Goal: Information Seeking & Learning: Find specific page/section

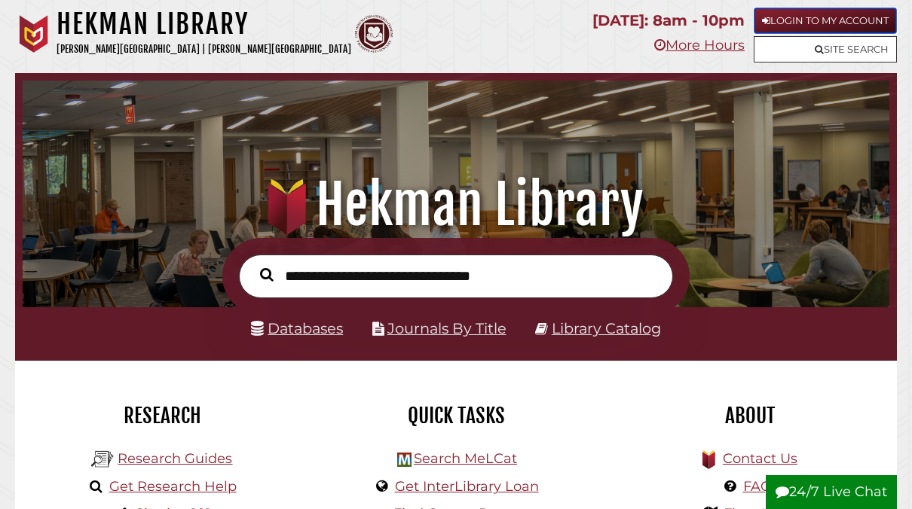
click at [806, 12] on link "Login to My Account" at bounding box center [825, 21] width 143 height 26
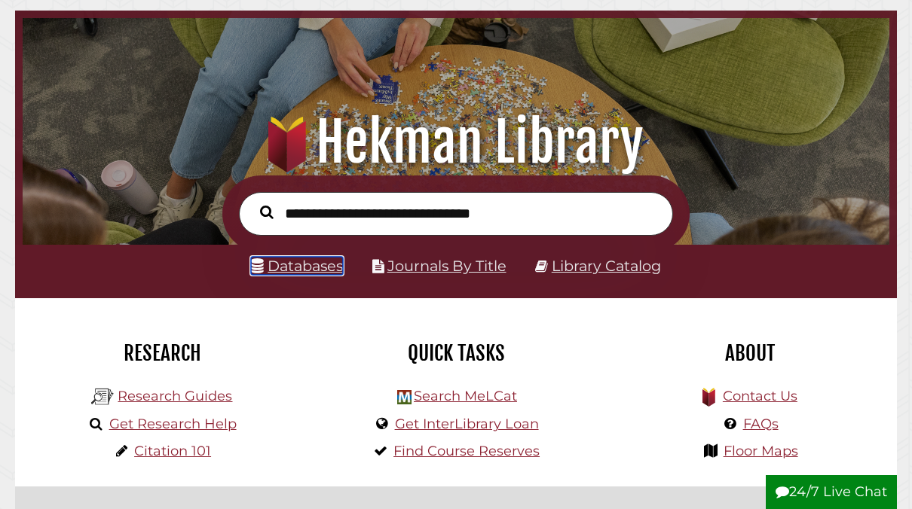
scroll to position [71, 0]
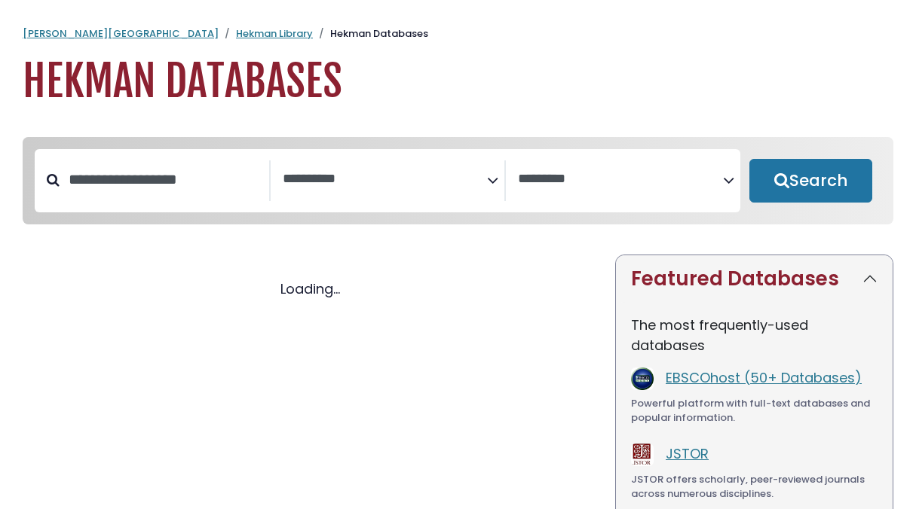
select select "Database Subject Filter"
select select "Database Vendors Filter"
select select "Database Subject Filter"
select select "Database Vendors Filter"
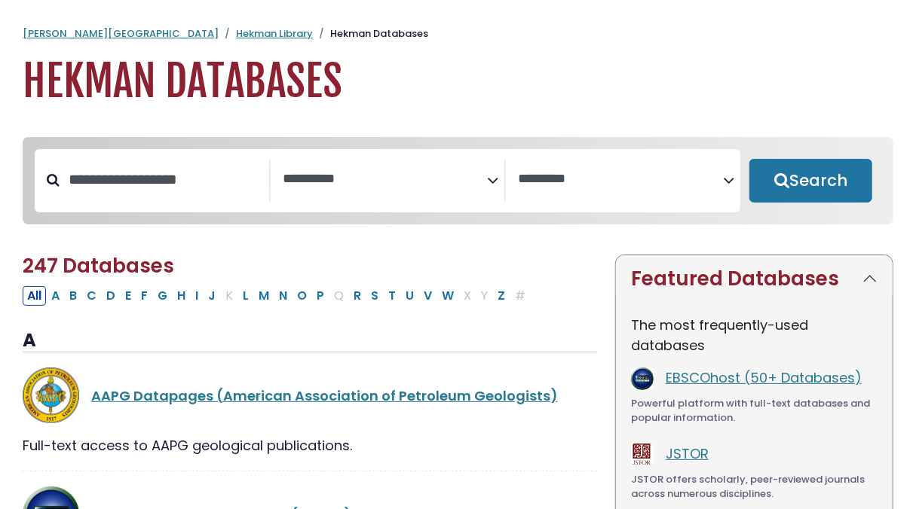
click at [226, 298] on div "All A B C D E F G H I J K L M N O P Q R S T U V W X Y Z #" at bounding box center [277, 295] width 509 height 19
click at [312, 304] on button "P" at bounding box center [320, 296] width 17 height 20
select select "Database Subject Filter"
select select "Database Vendors Filter"
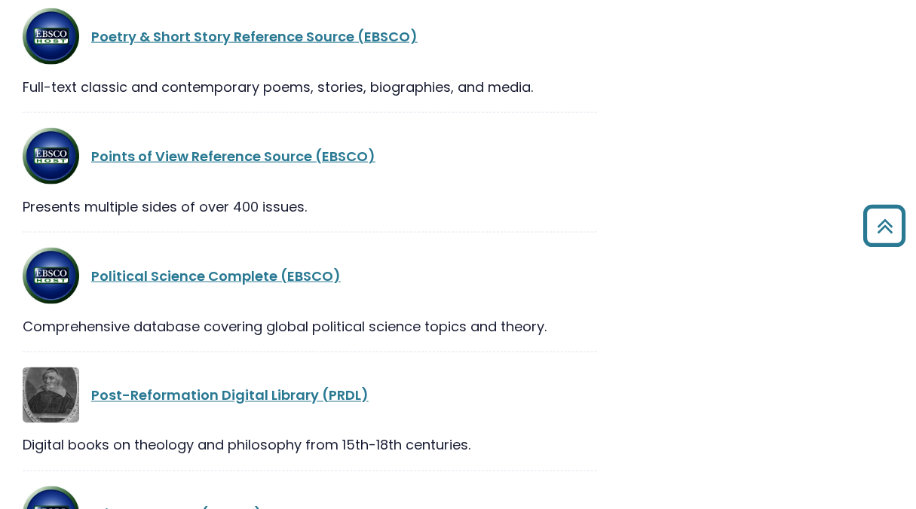
scroll to position [1049, 0]
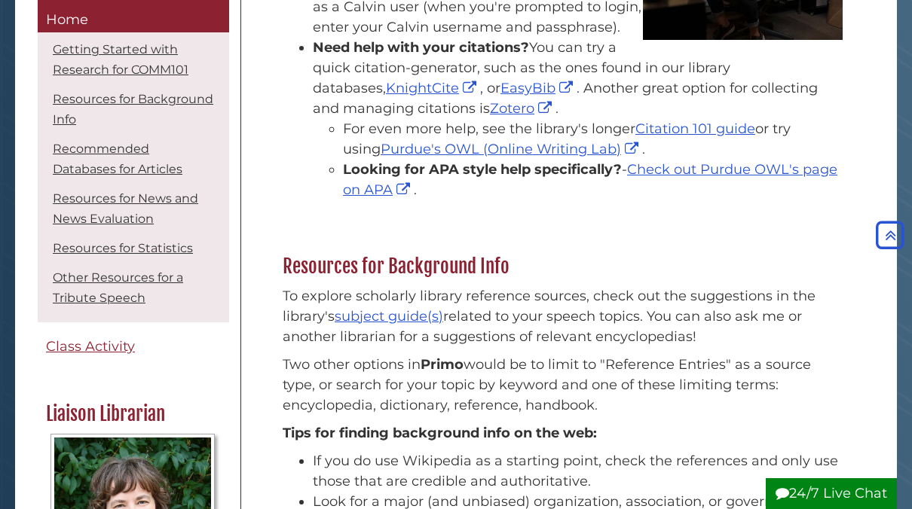
scroll to position [388, 0]
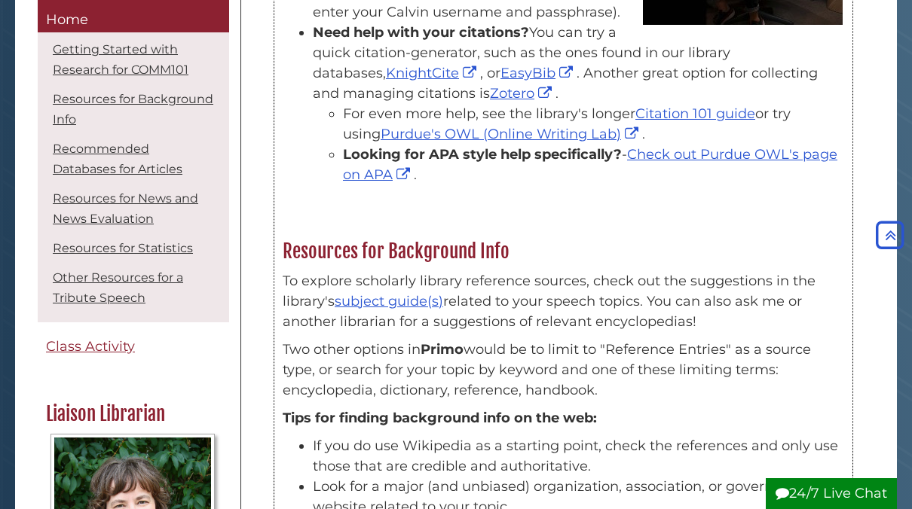
drag, startPoint x: 439, startPoint y: 357, endPoint x: 325, endPoint y: 383, distance: 117.4
click at [325, 383] on p "Two other options in Primo would be to limit to "Reference Entries" as a source…" at bounding box center [563, 370] width 561 height 61
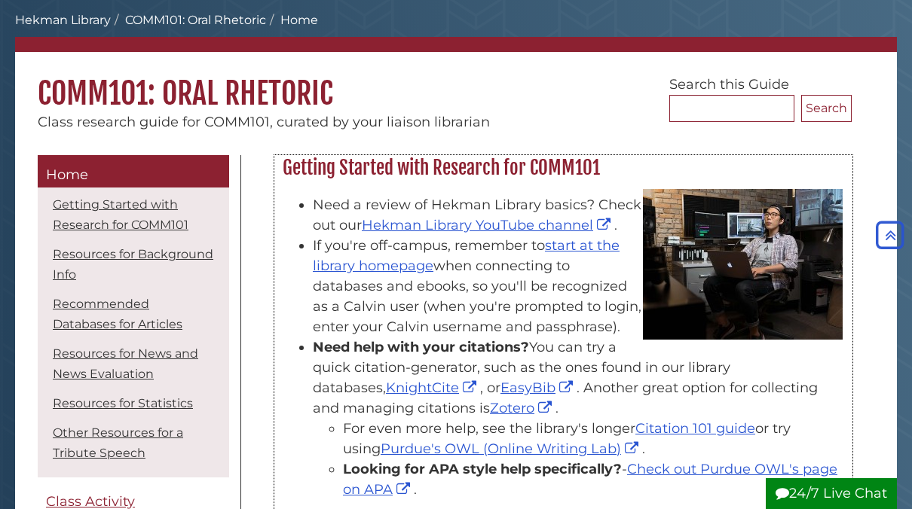
scroll to position [0, 0]
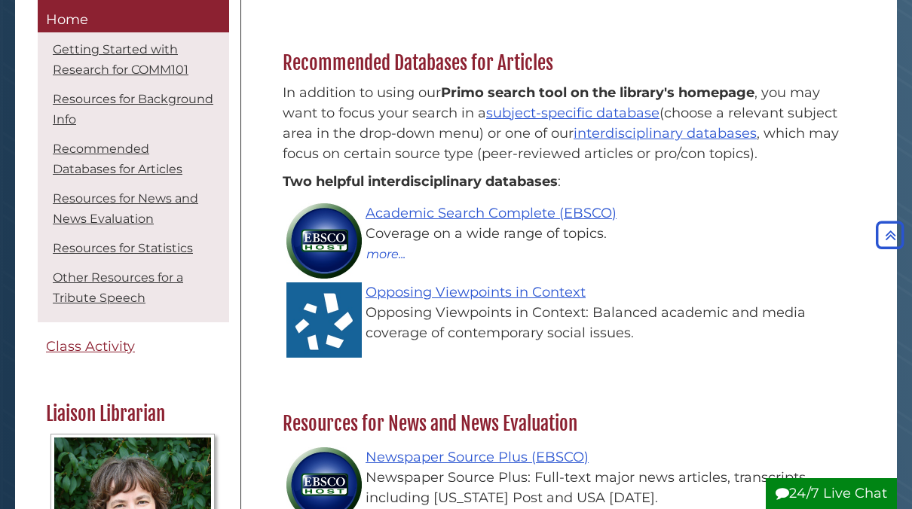
scroll to position [909, 0]
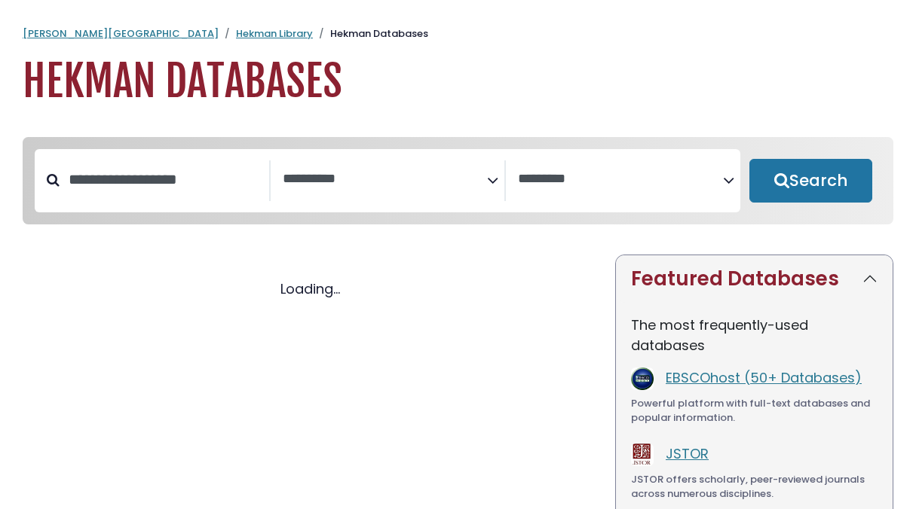
select select "Database Subject Filter"
select select "Database Vendors Filter"
select select "Database Subject Filter"
select select "Database Vendors Filter"
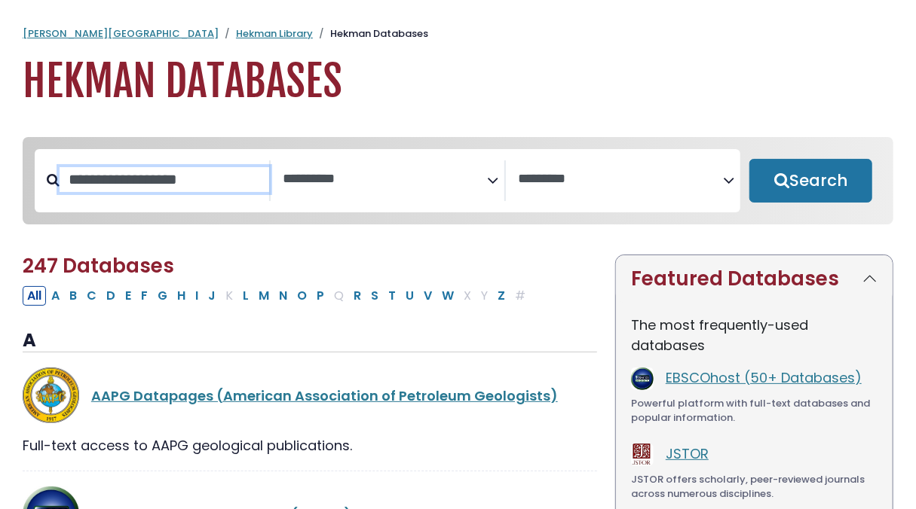
click at [147, 185] on input "Search database by title or keyword" at bounding box center [164, 179] width 209 height 25
type input "**********"
click at [749, 159] on button "Search" at bounding box center [810, 181] width 123 height 44
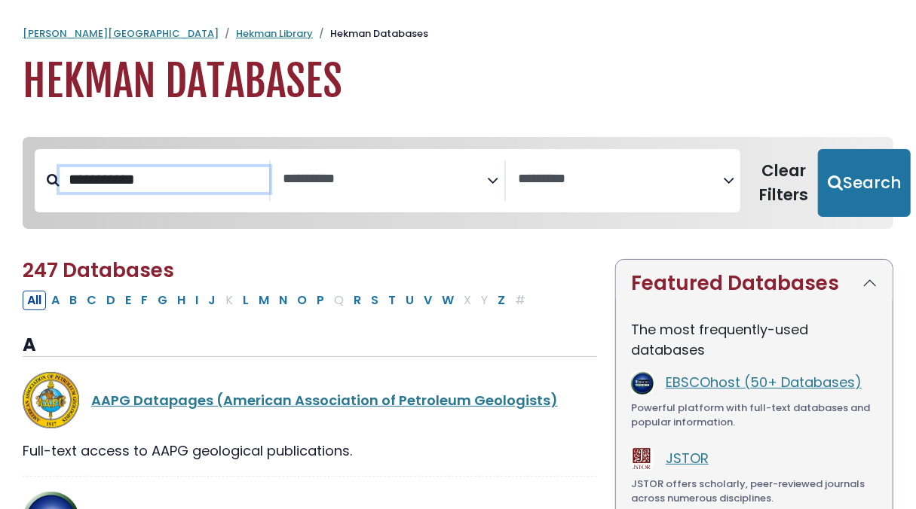
select select "Database Subject Filter"
select select "Database Vendors Filter"
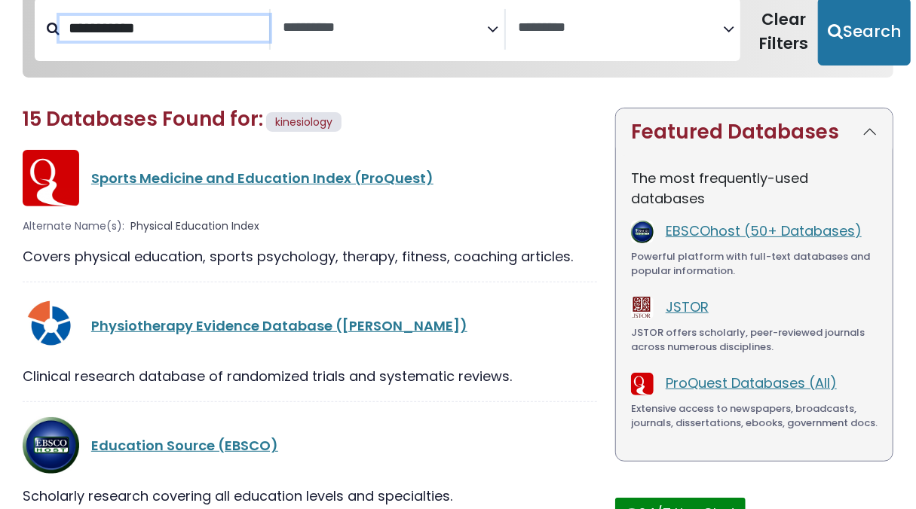
scroll to position [148, 0]
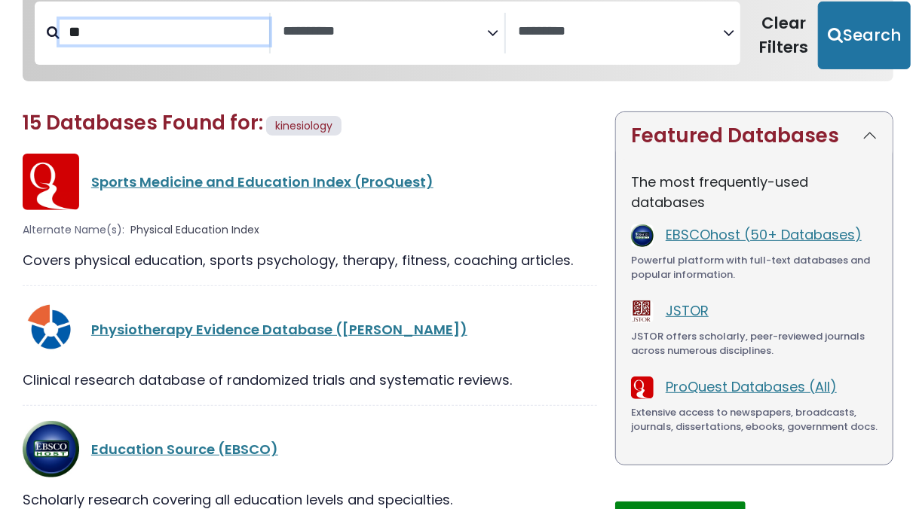
type input "*"
type input "**********"
click at [818, 2] on button "Search" at bounding box center [864, 36] width 93 height 68
select select "Database Subject Filter"
select select "Database Vendors Filter"
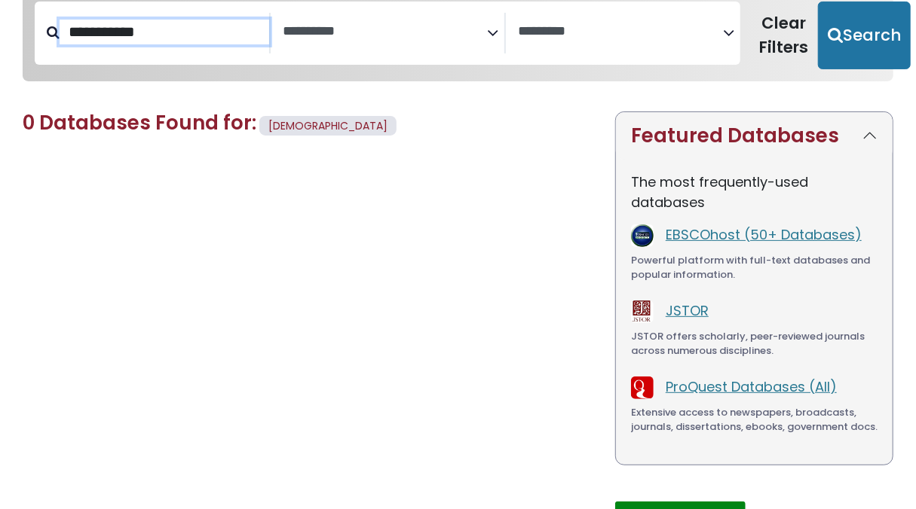
drag, startPoint x: 170, startPoint y: 42, endPoint x: -38, endPoint y: 14, distance: 209.9
click at [0, 14] on html "**********" at bounding box center [458, 235] width 916 height 766
type input "********"
click at [818, 2] on button "Search" at bounding box center [864, 36] width 93 height 68
select select "Database Subject Filter"
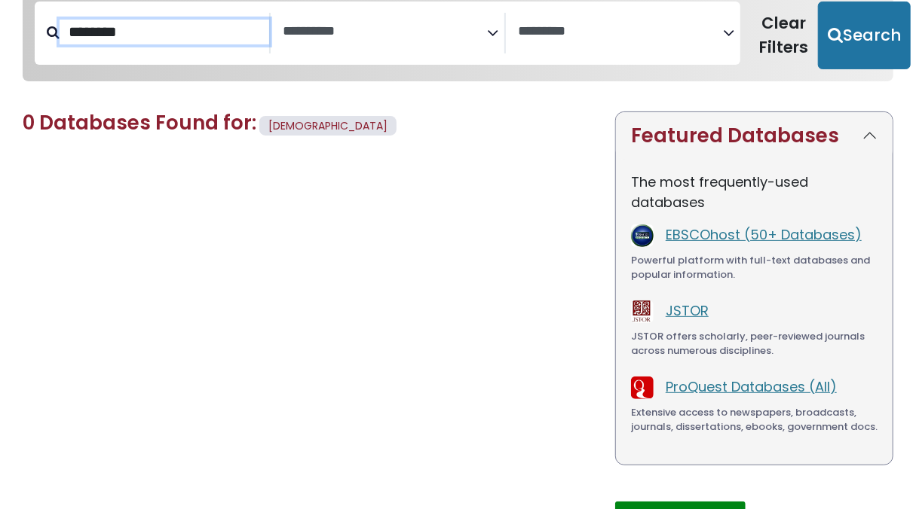
select select "Database Vendors Filter"
type input "******"
click at [818, 2] on button "Search" at bounding box center [864, 36] width 93 height 68
select select "Database Subject Filter"
select select "Database Vendors Filter"
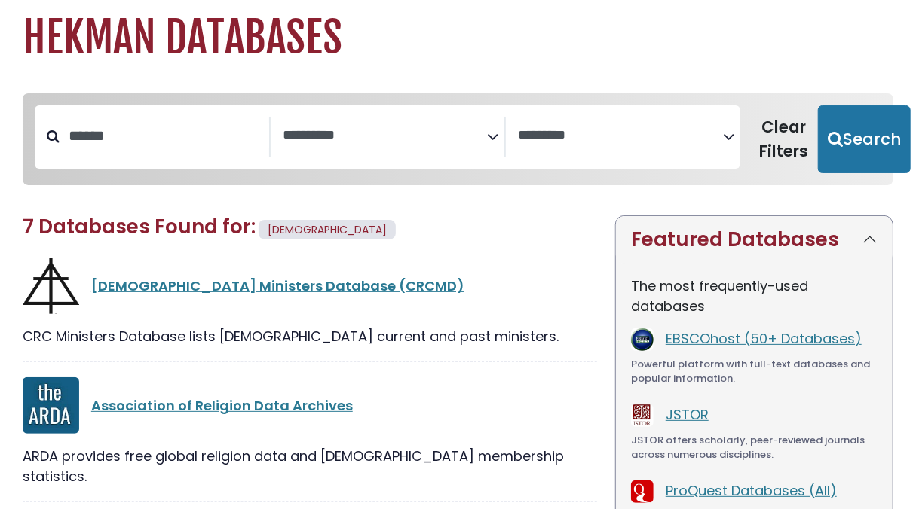
scroll to position [41, 0]
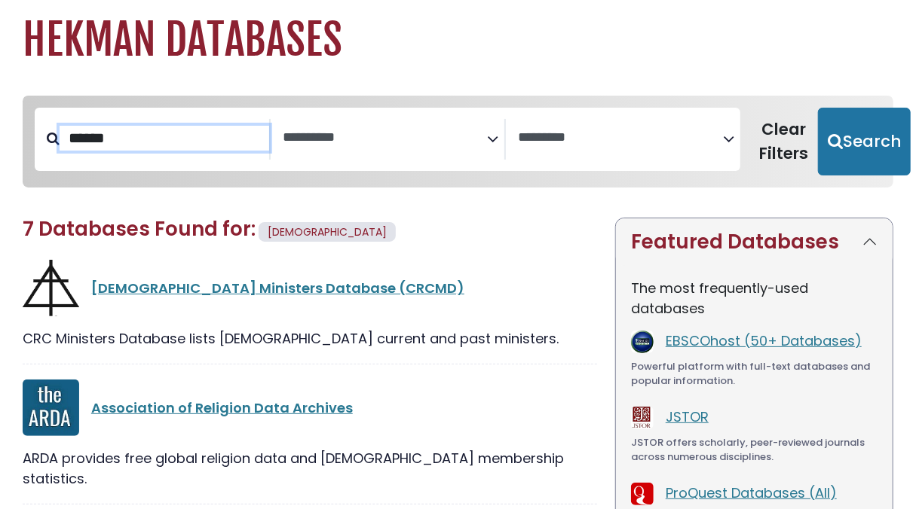
drag, startPoint x: 196, startPoint y: 140, endPoint x: 32, endPoint y: 133, distance: 163.7
click at [32, 133] on div "****** *********" at bounding box center [458, 142] width 852 height 80
click at [415, 387] on div "Association of Religion Data Archives" at bounding box center [310, 408] width 574 height 57
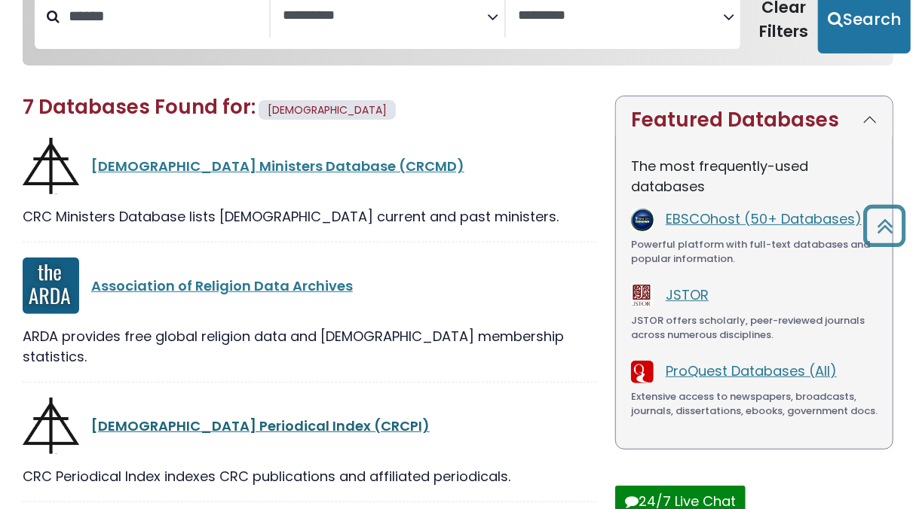
scroll to position [163, 0]
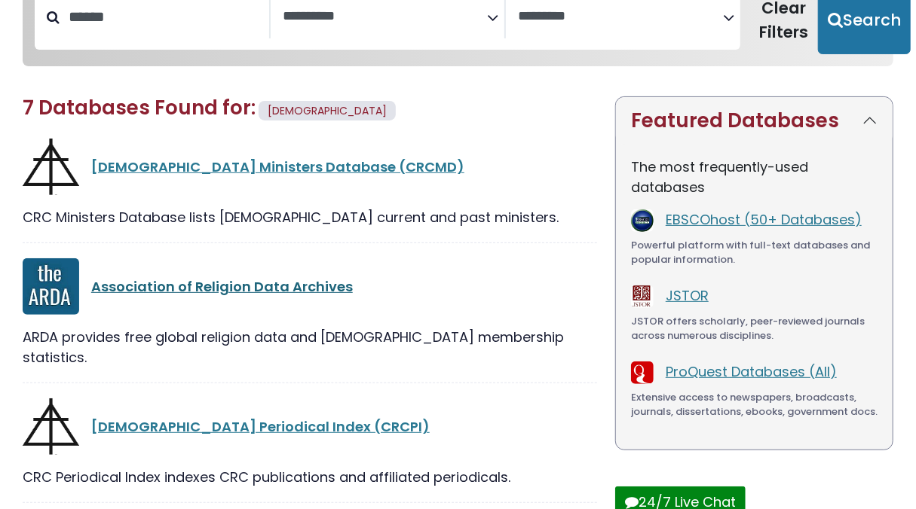
click at [259, 286] on link "Association of Religion Data Archives" at bounding box center [221, 286] width 261 height 19
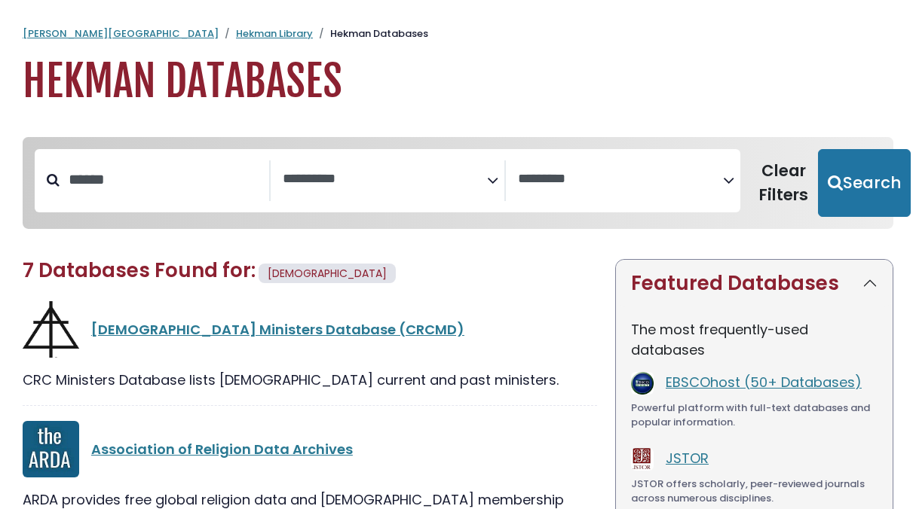
select select "Database Subject Filter"
select select "Database Vendors Filter"
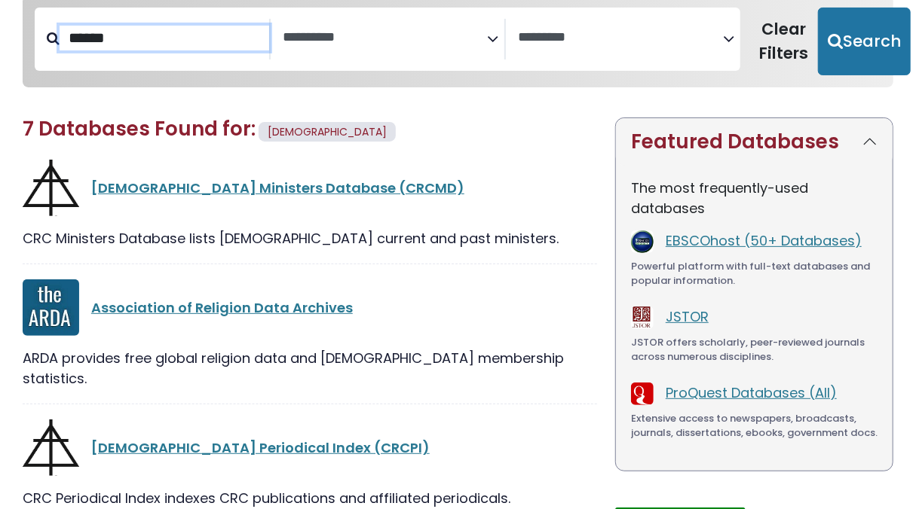
drag, startPoint x: 201, startPoint y: 48, endPoint x: 19, endPoint y: 36, distance: 182.8
click at [19, 36] on div "**********" at bounding box center [458, 52] width 888 height 115
type input "**********"
click at [818, 8] on button "Search" at bounding box center [864, 42] width 93 height 68
select select "Database Subject Filter"
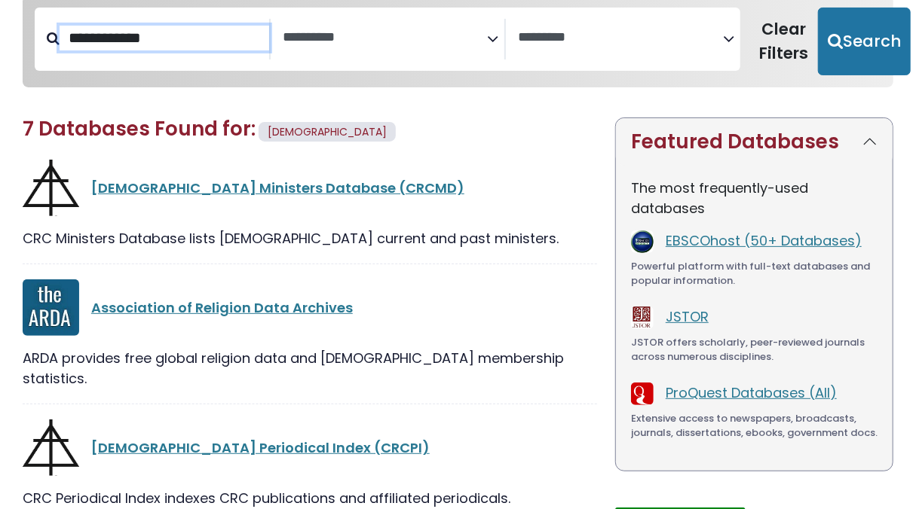
select select "Database Vendors Filter"
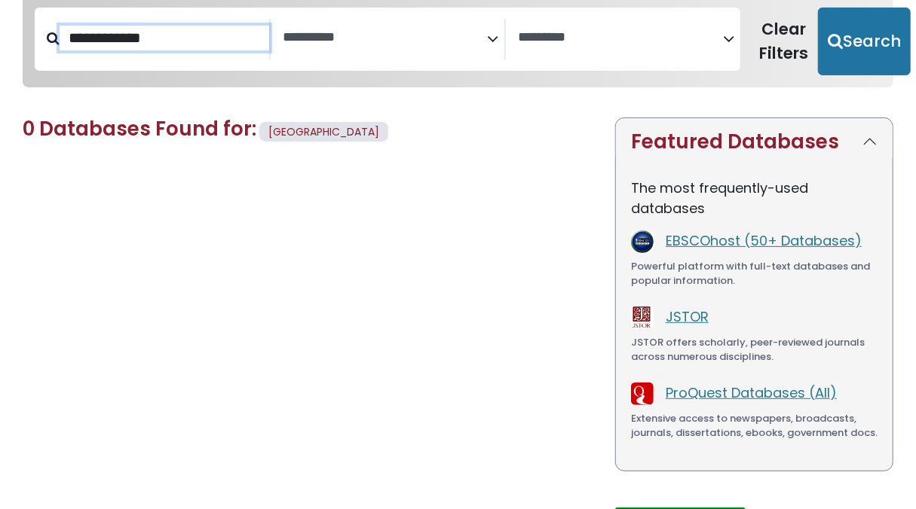
drag, startPoint x: 181, startPoint y: 49, endPoint x: -22, endPoint y: 13, distance: 205.9
click at [0, 13] on html "**********" at bounding box center [458, 241] width 916 height 766
type input "*****"
click at [818, 8] on button "Search" at bounding box center [864, 42] width 93 height 68
select select "Database Subject Filter"
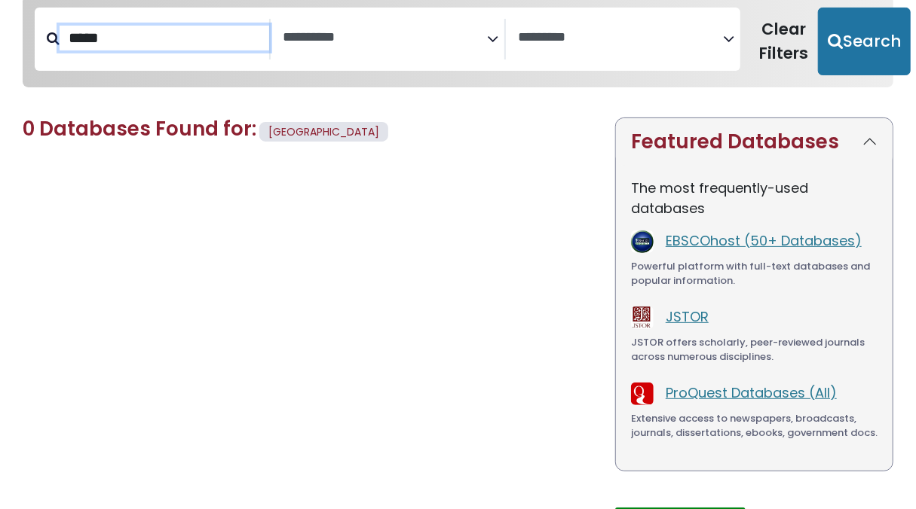
select select "Database Vendors Filter"
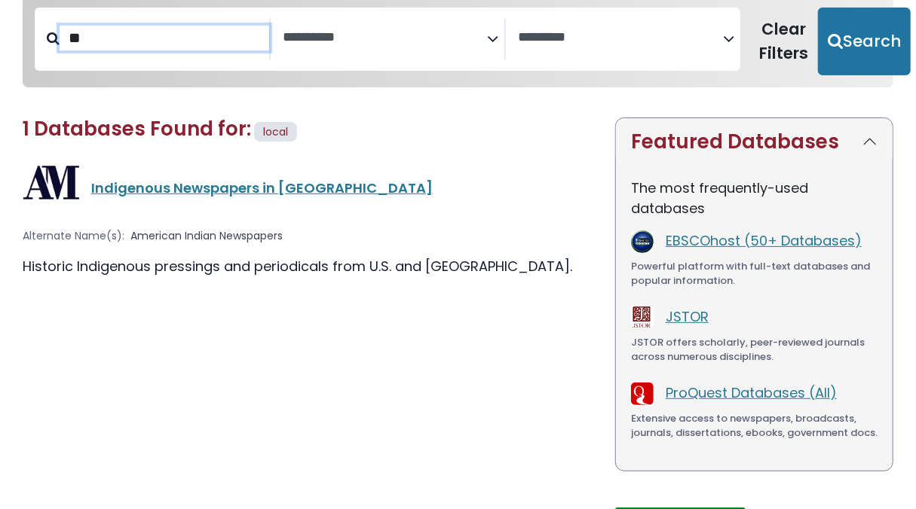
type input "*"
click at [818, 8] on button "Search" at bounding box center [864, 42] width 93 height 68
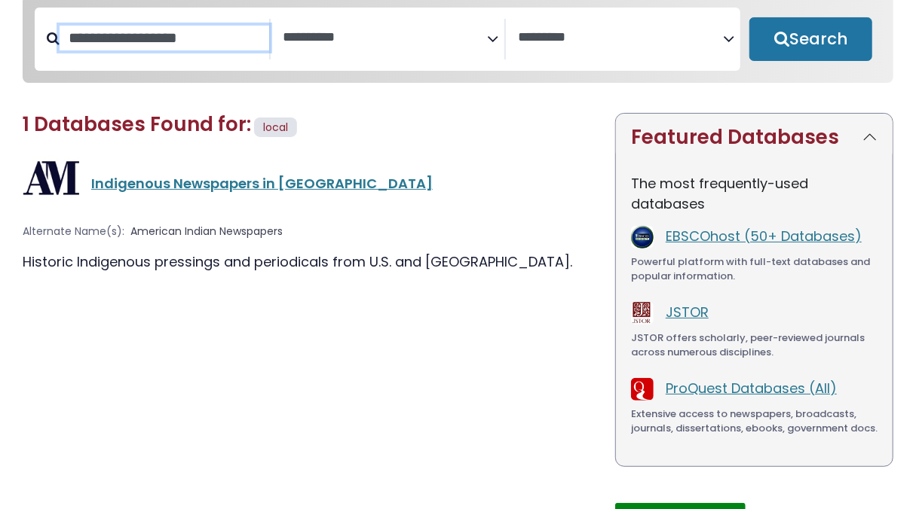
select select "Database Subject Filter"
select select "Database Vendors Filter"
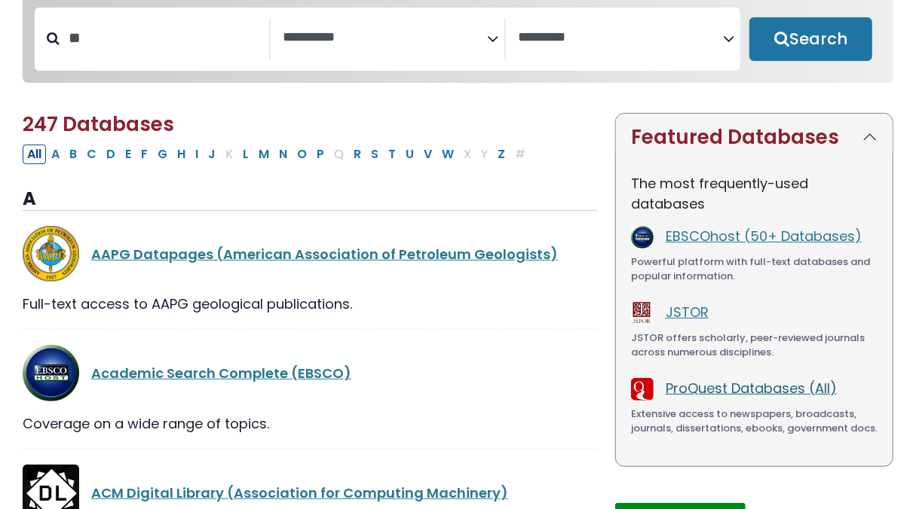
click at [779, 397] on link "ProQuest Databases (All)" at bounding box center [750, 388] width 171 height 19
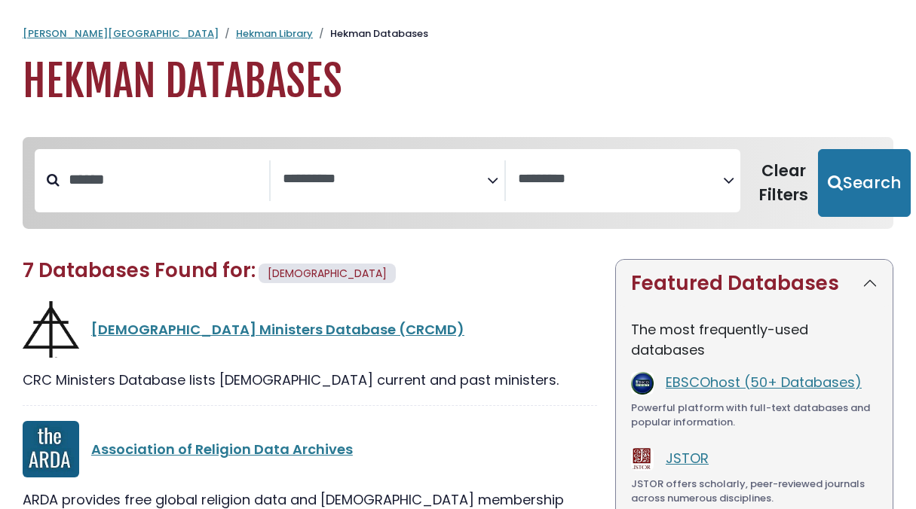
select select "Database Subject Filter"
select select "Database Vendors Filter"
